Goal: Information Seeking & Learning: Learn about a topic

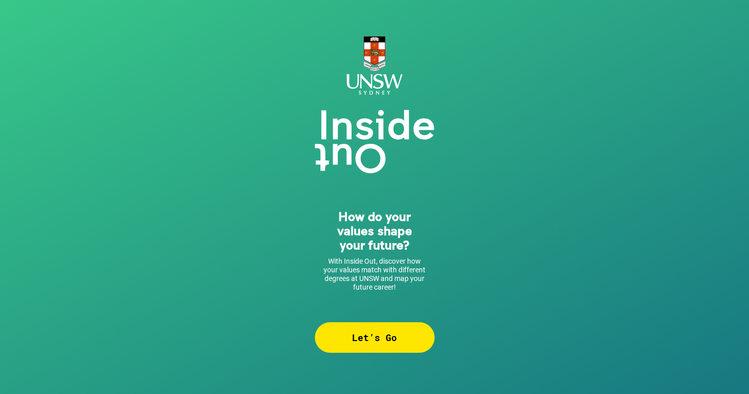
click at [382, 332] on div "Let’s Go" at bounding box center [375, 338] width 120 height 31
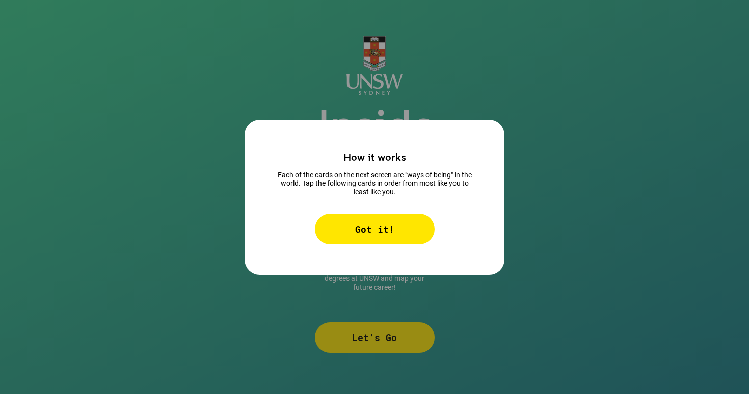
click at [404, 232] on div "Got it!" at bounding box center [375, 229] width 120 height 31
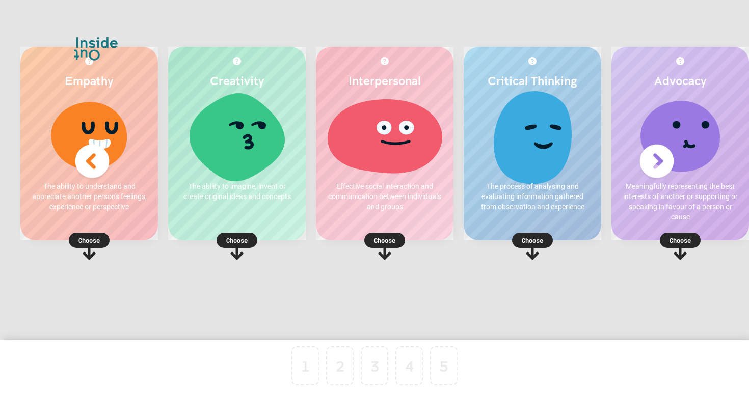
click at [535, 243] on p "Choose" at bounding box center [533, 240] width 138 height 10
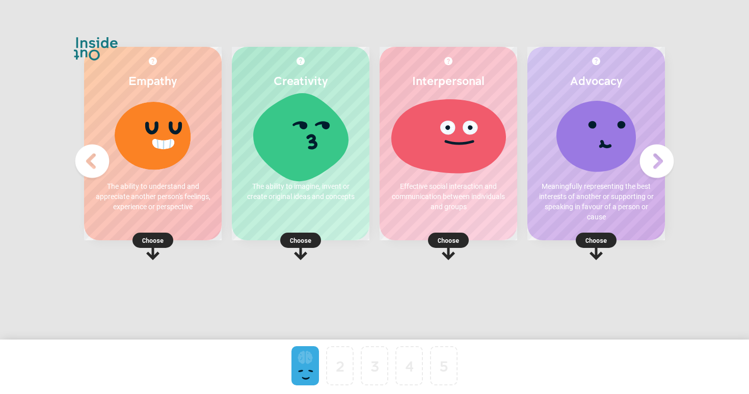
click at [299, 237] on p "Choose" at bounding box center [301, 240] width 138 height 10
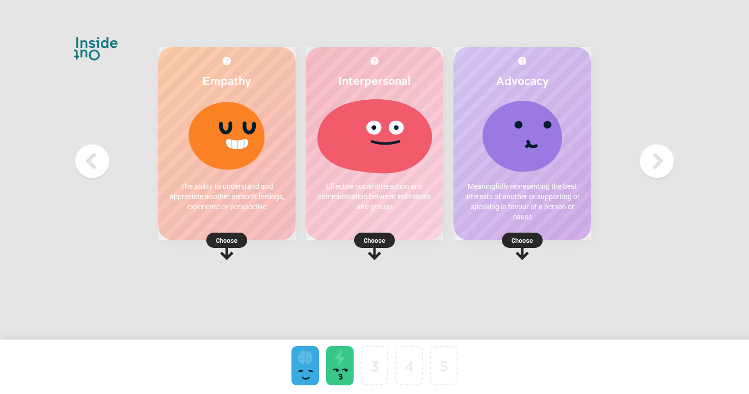
click at [222, 242] on p "Choose" at bounding box center [227, 240] width 138 height 10
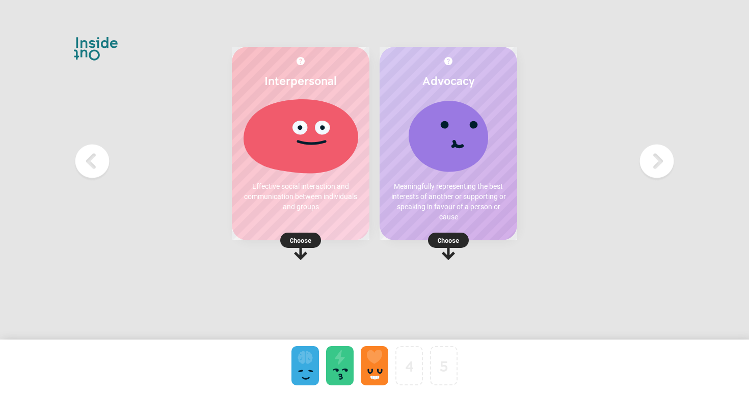
click at [444, 239] on p "Choose" at bounding box center [449, 240] width 138 height 10
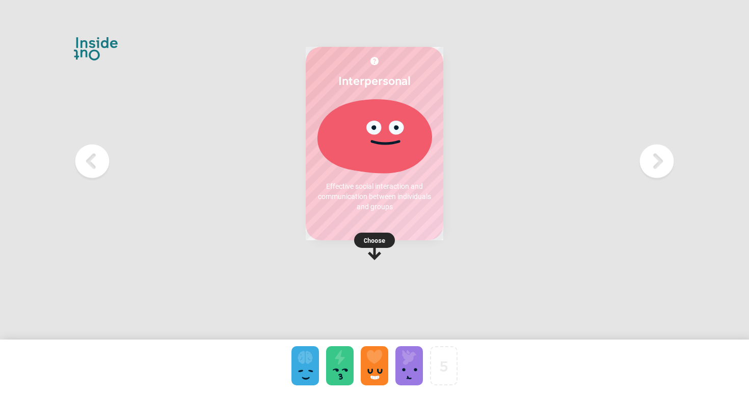
click at [363, 242] on rect at bounding box center [374, 240] width 41 height 15
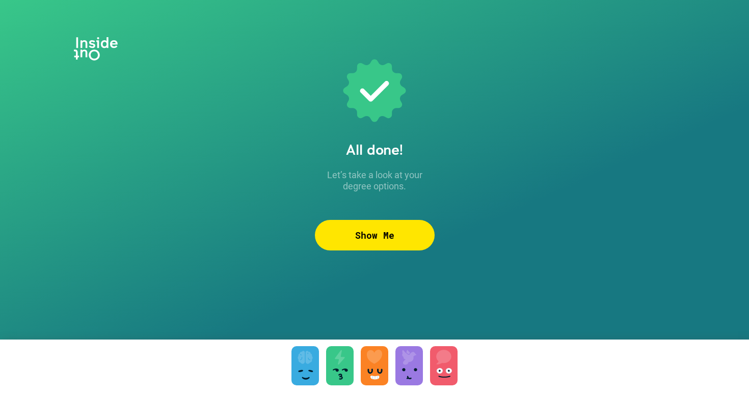
click at [382, 233] on div "Show Me" at bounding box center [375, 235] width 120 height 31
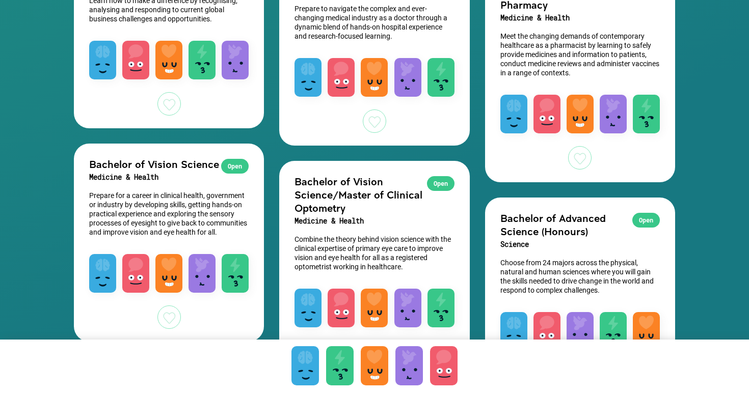
scroll to position [1943, 0]
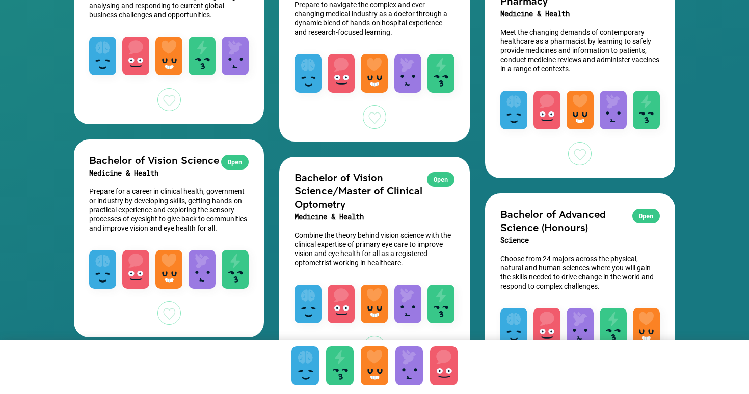
click at [561, 221] on h2 "Bachelor of Advanced Science (Honours)" at bounding box center [579, 220] width 159 height 26
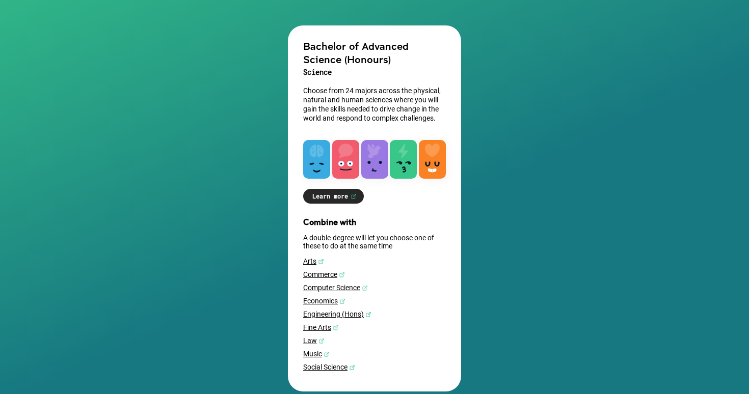
scroll to position [116, 0]
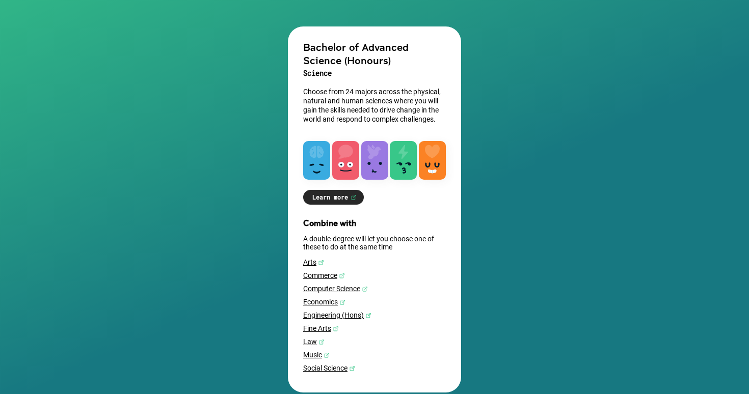
click at [321, 202] on link "Learn more" at bounding box center [333, 197] width 61 height 15
